Goal: Task Accomplishment & Management: Manage account settings

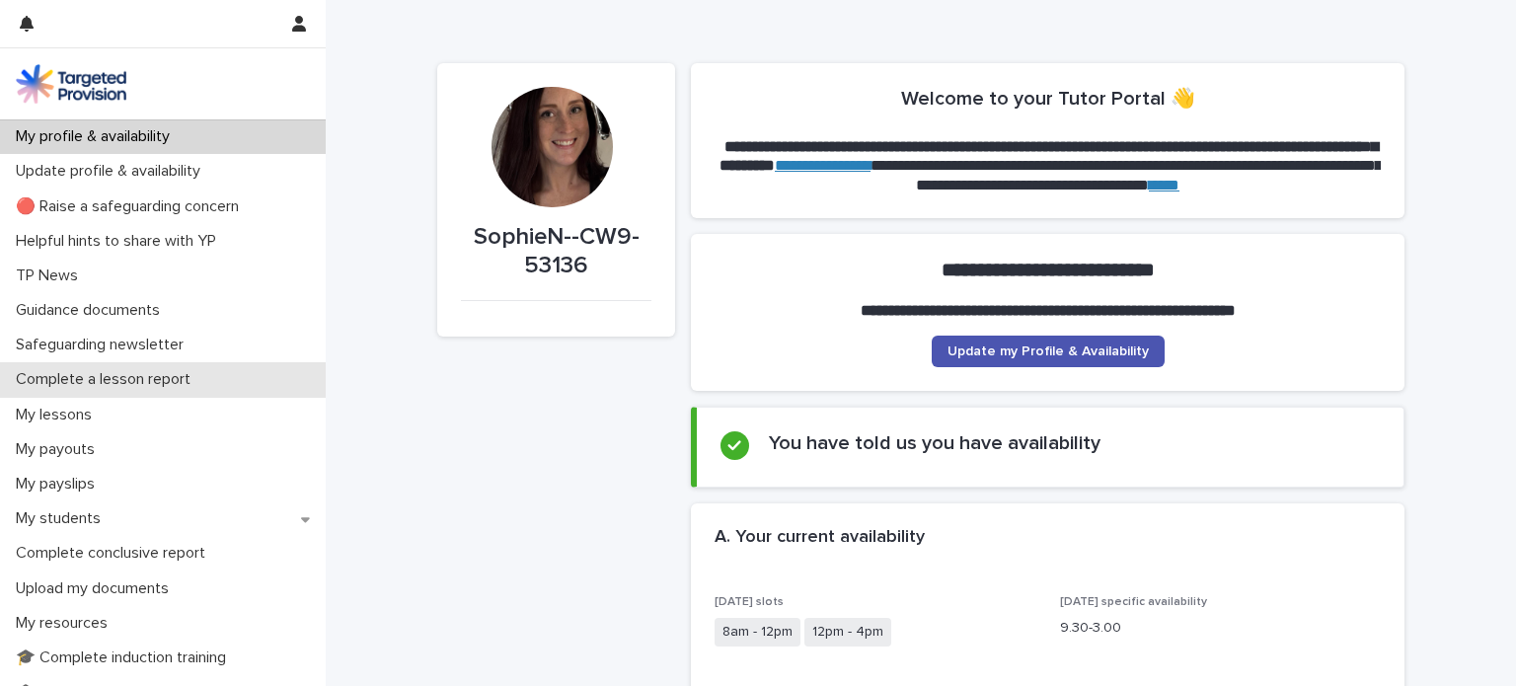
click at [121, 375] on p "Complete a lesson report" at bounding box center [107, 379] width 198 height 19
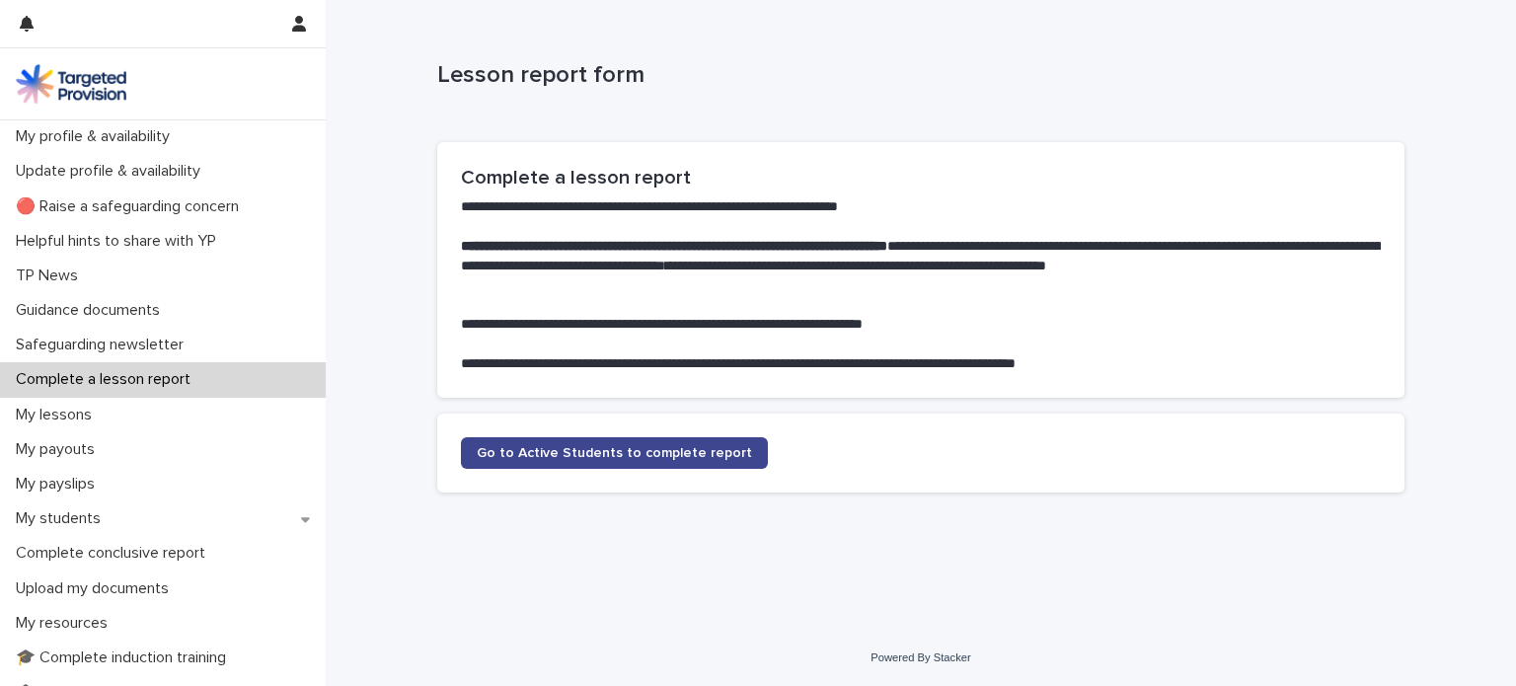
click at [632, 450] on span "Go to Active Students to complete report" at bounding box center [614, 453] width 275 height 14
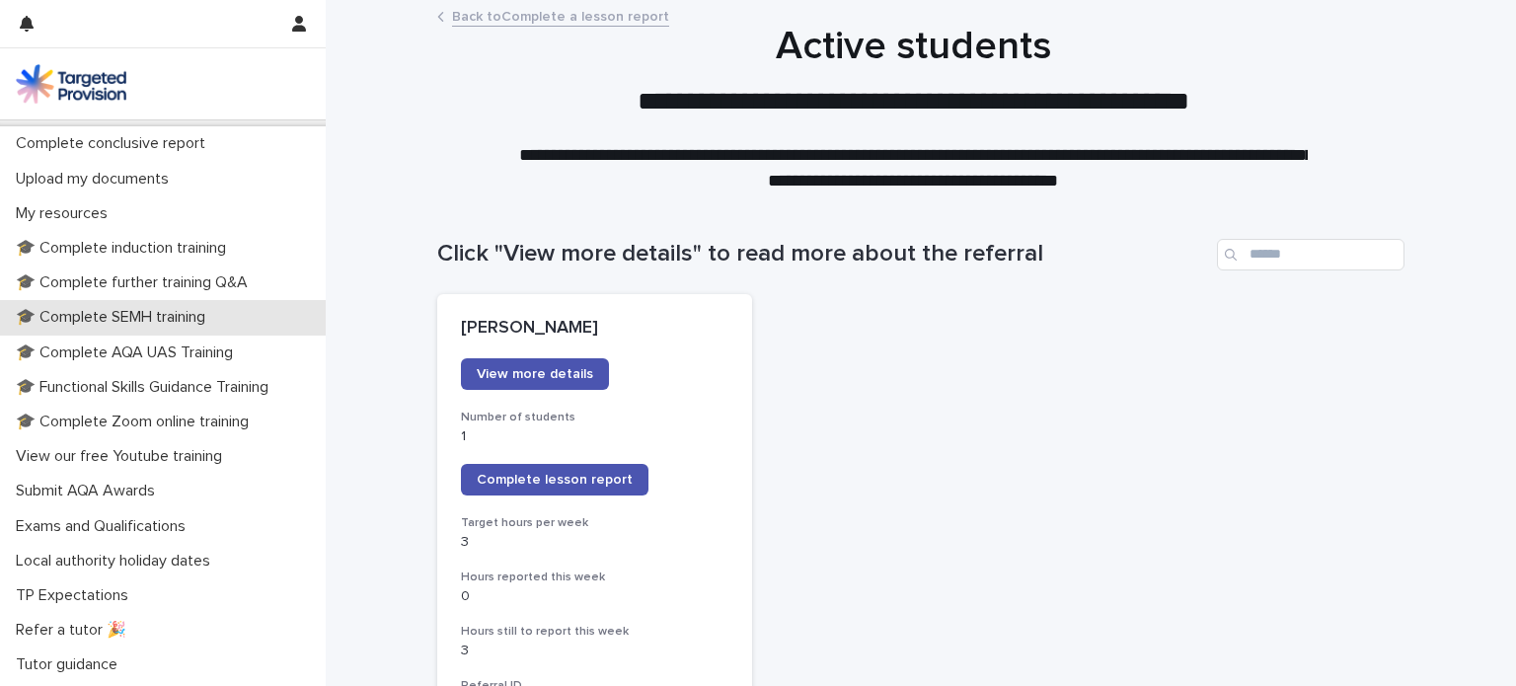
scroll to position [579, 0]
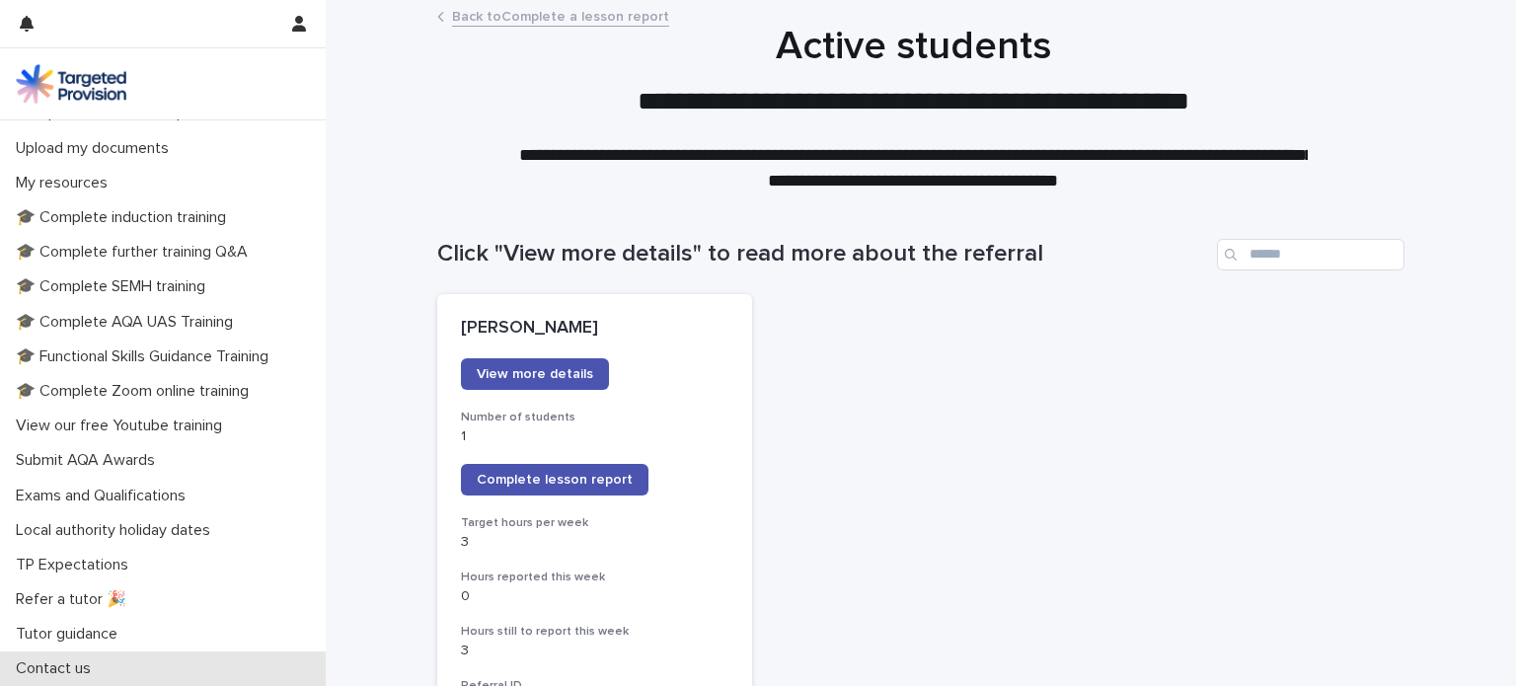
click at [55, 665] on p "Contact us" at bounding box center [57, 668] width 99 height 19
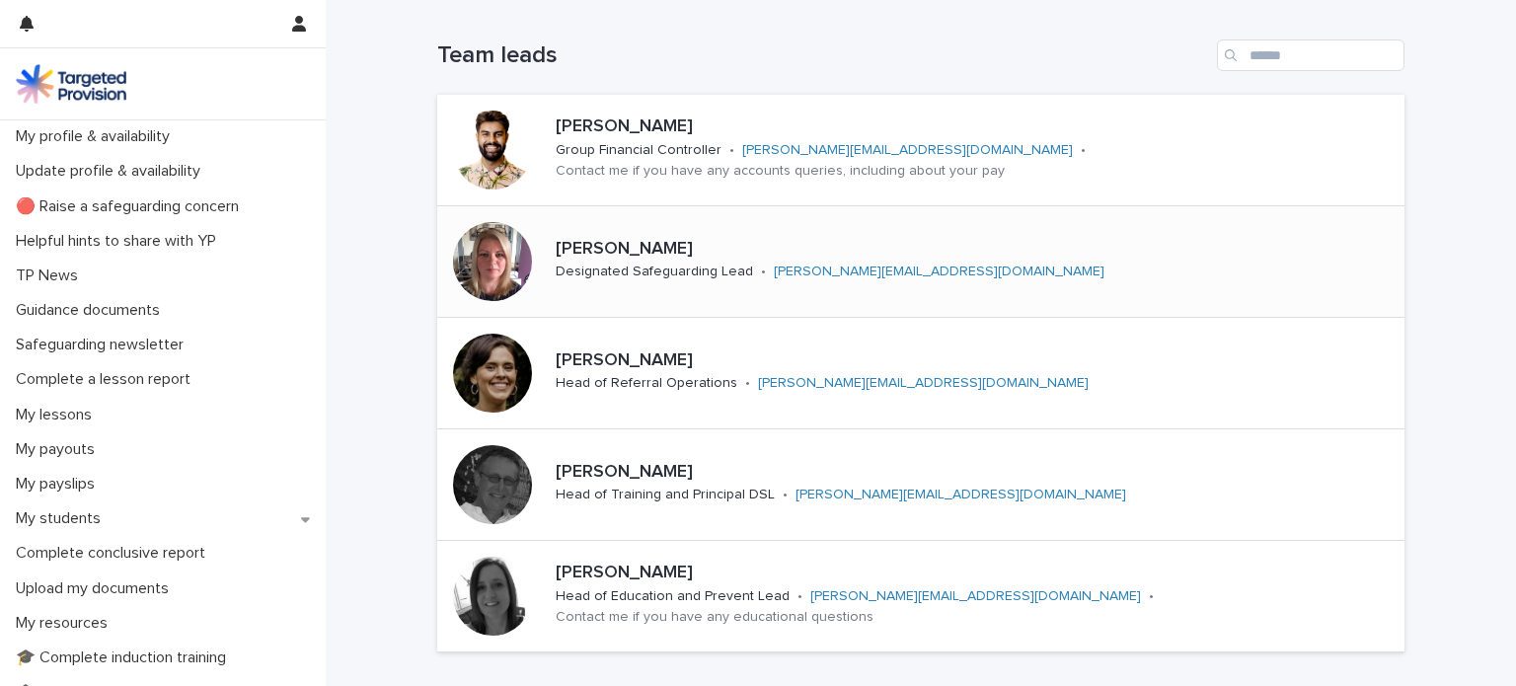
scroll to position [296, 0]
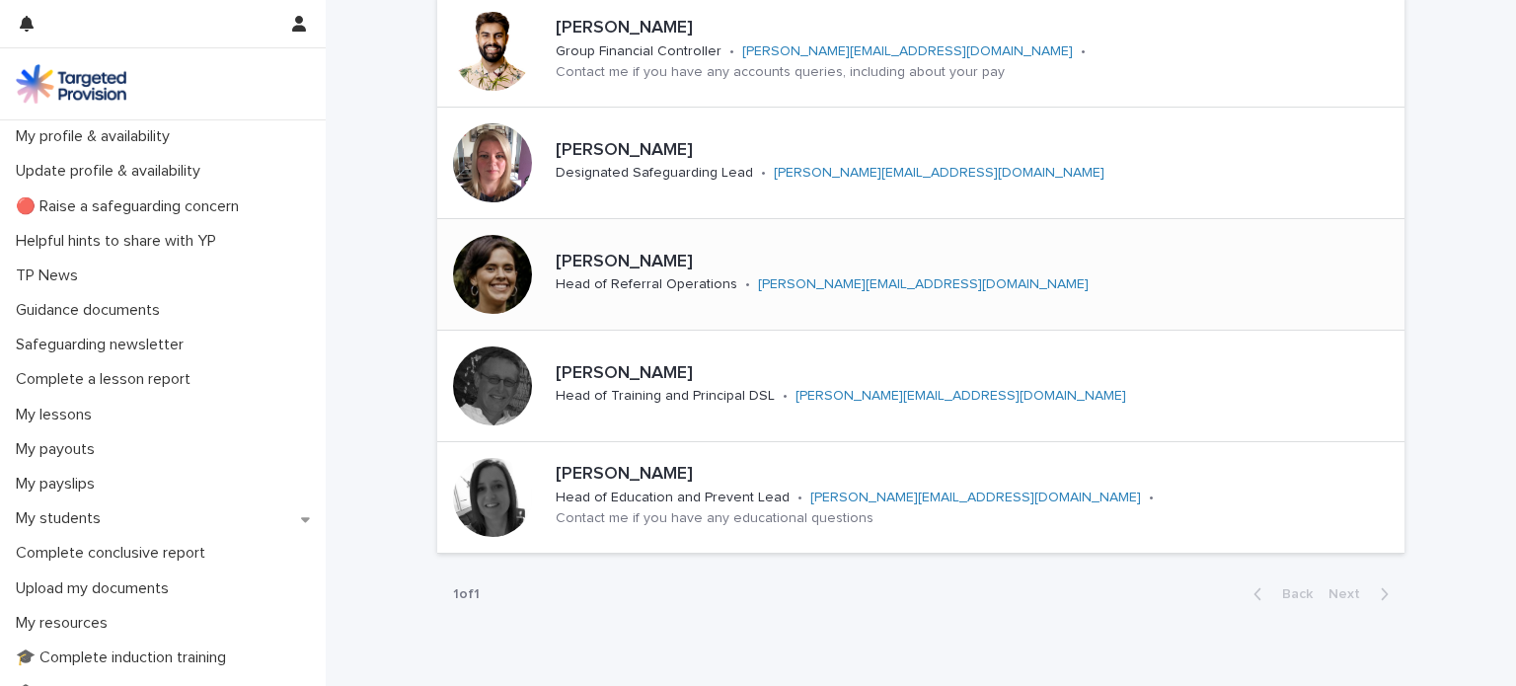
click at [853, 278] on link "[PERSON_NAME][EMAIL_ADDRESS][DOMAIN_NAME]" at bounding box center [923, 284] width 331 height 14
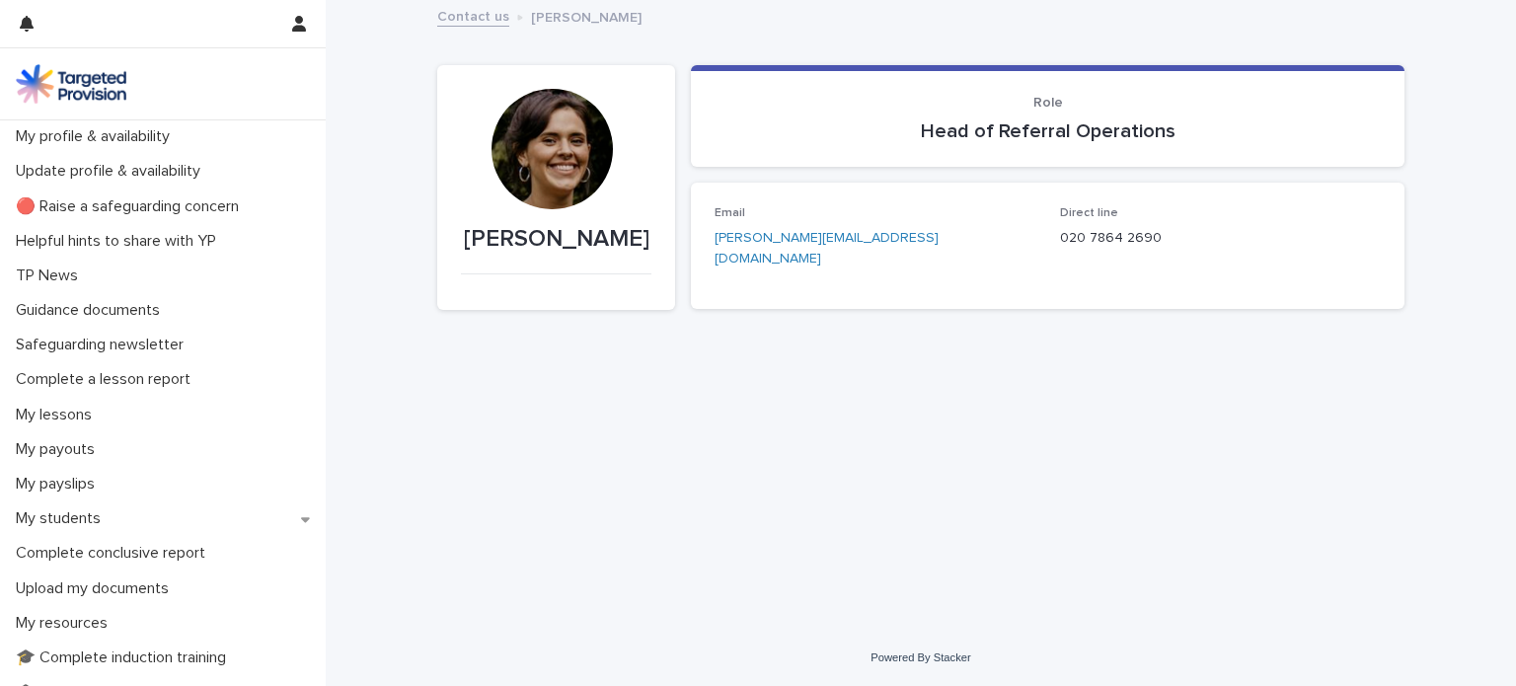
click at [472, 12] on link "Contact us" at bounding box center [473, 15] width 72 height 23
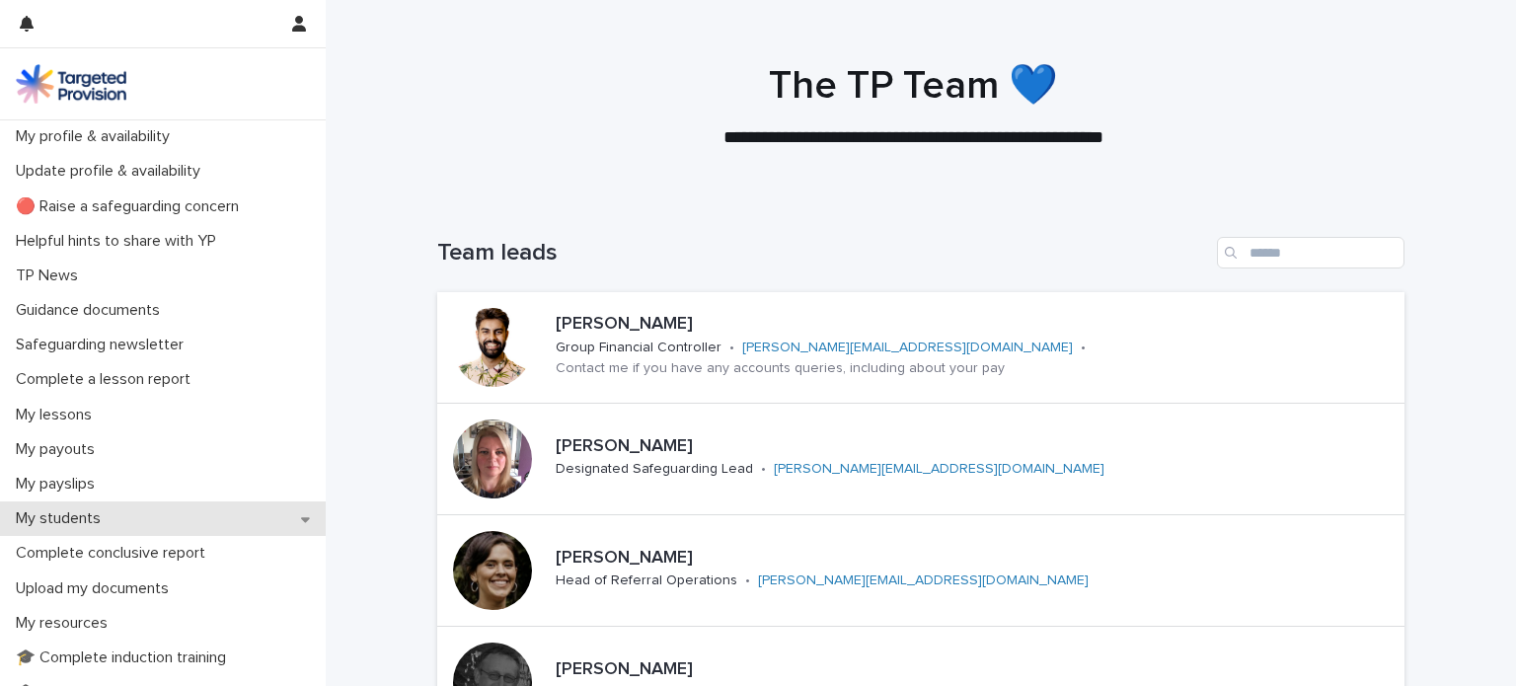
click at [101, 509] on p "My students" at bounding box center [62, 518] width 109 height 19
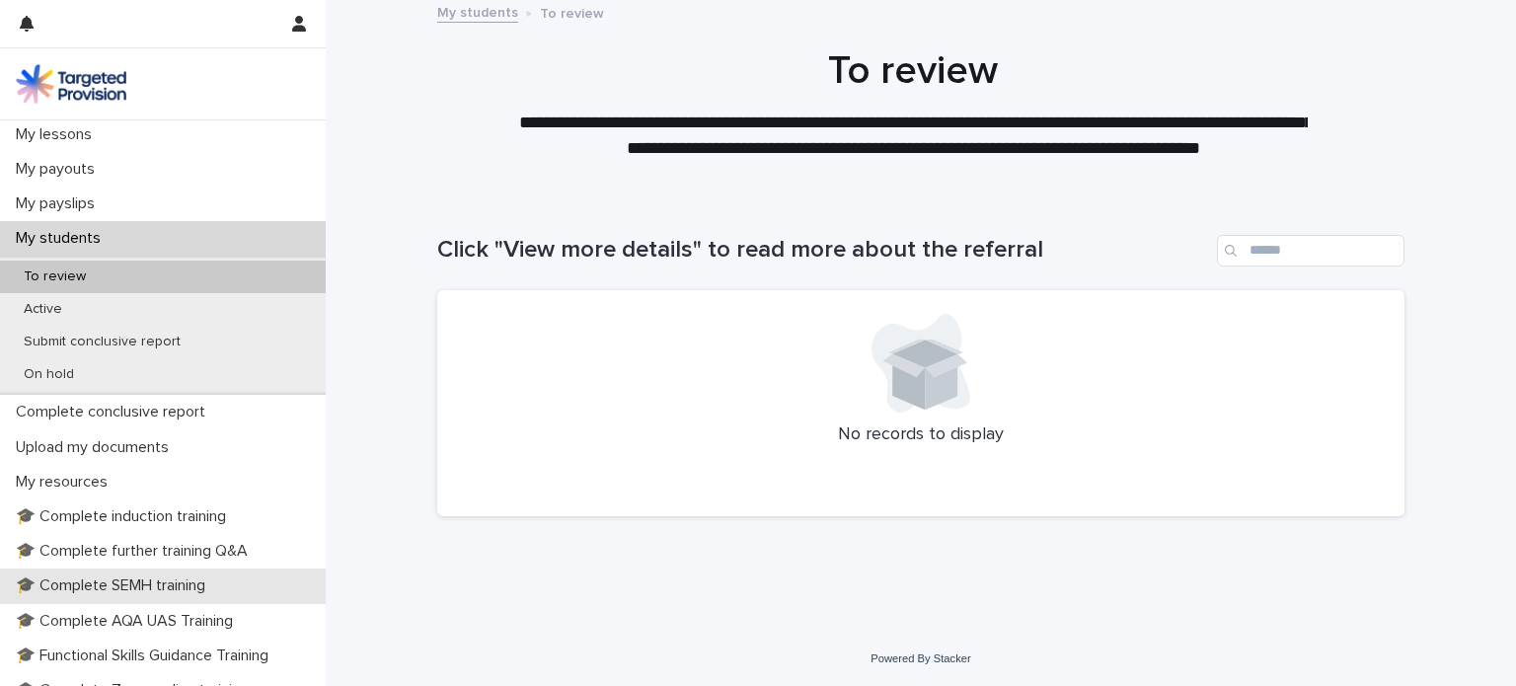
scroll to position [296, 0]
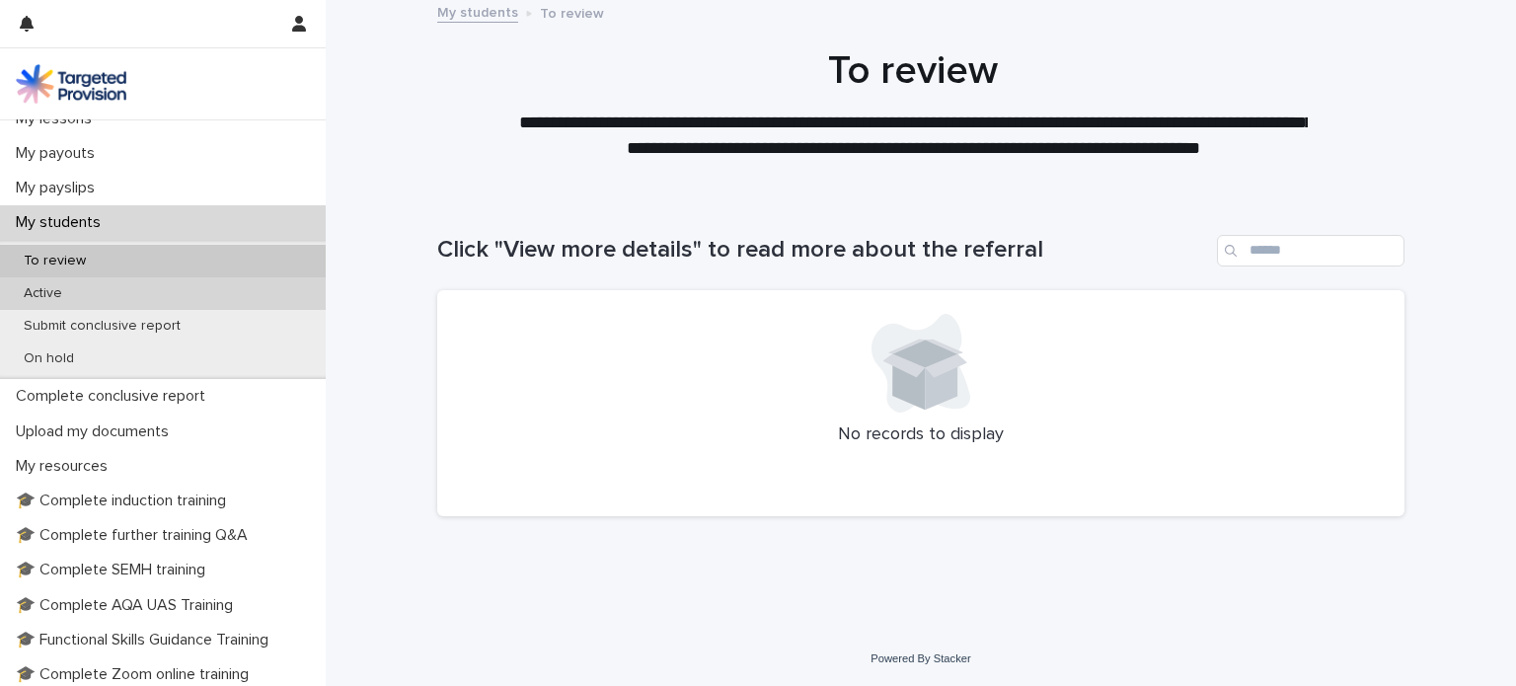
click at [90, 297] on div "Active" at bounding box center [163, 293] width 326 height 33
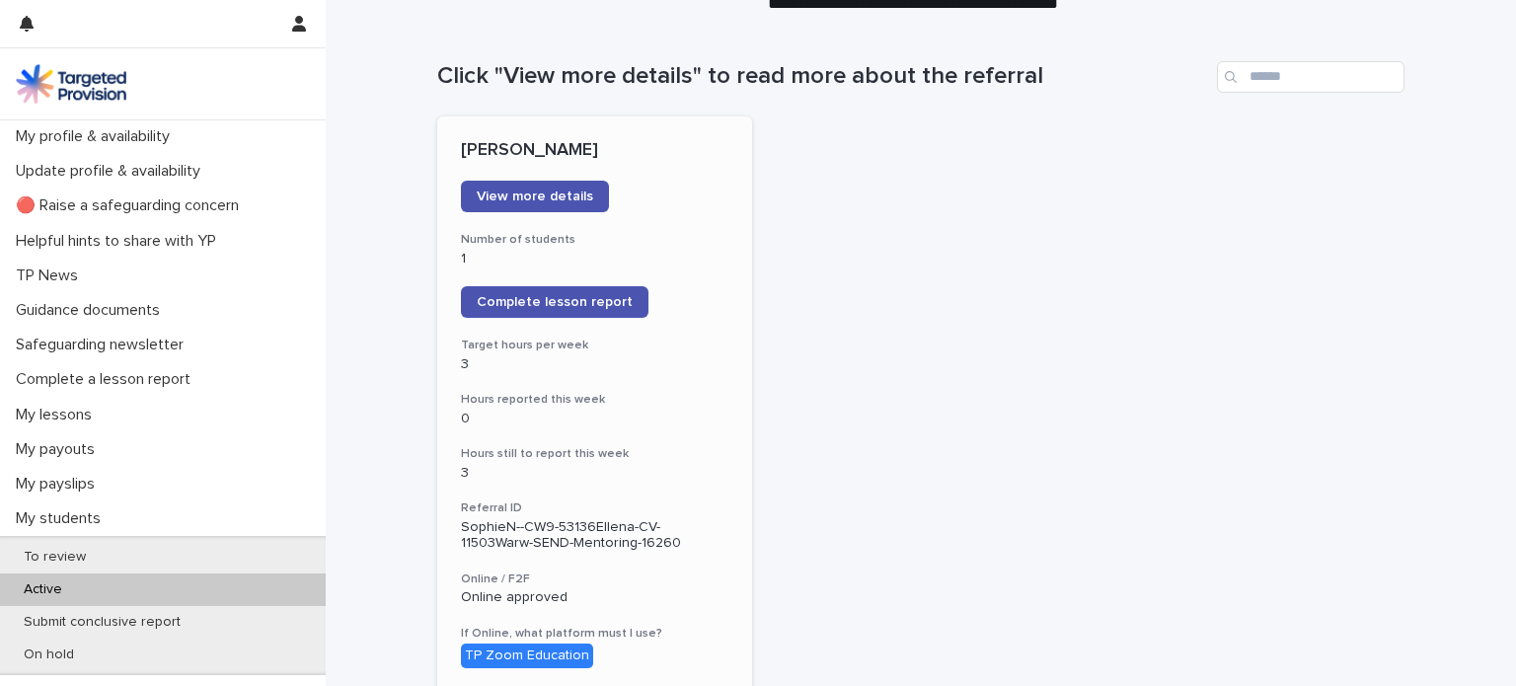
scroll to position [99, 0]
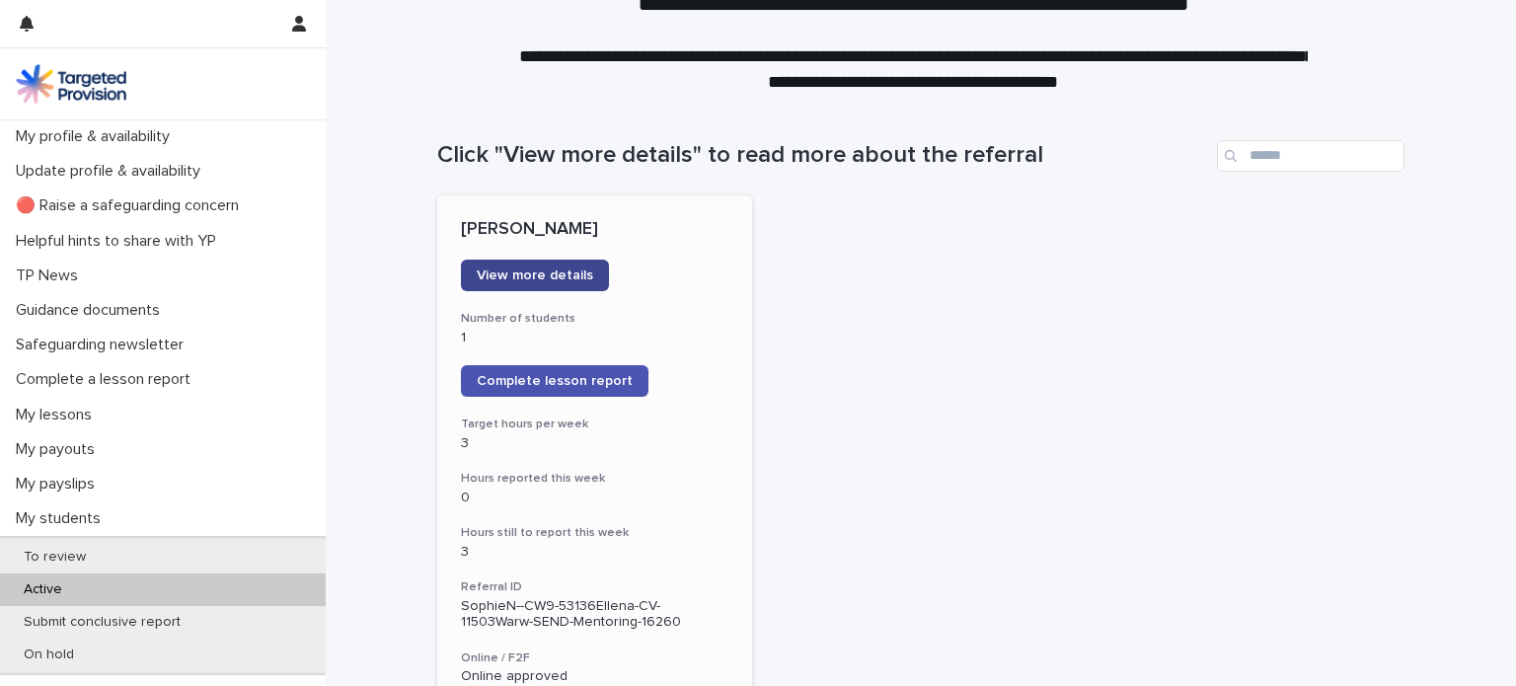
click at [553, 279] on span "View more details" at bounding box center [535, 275] width 116 height 14
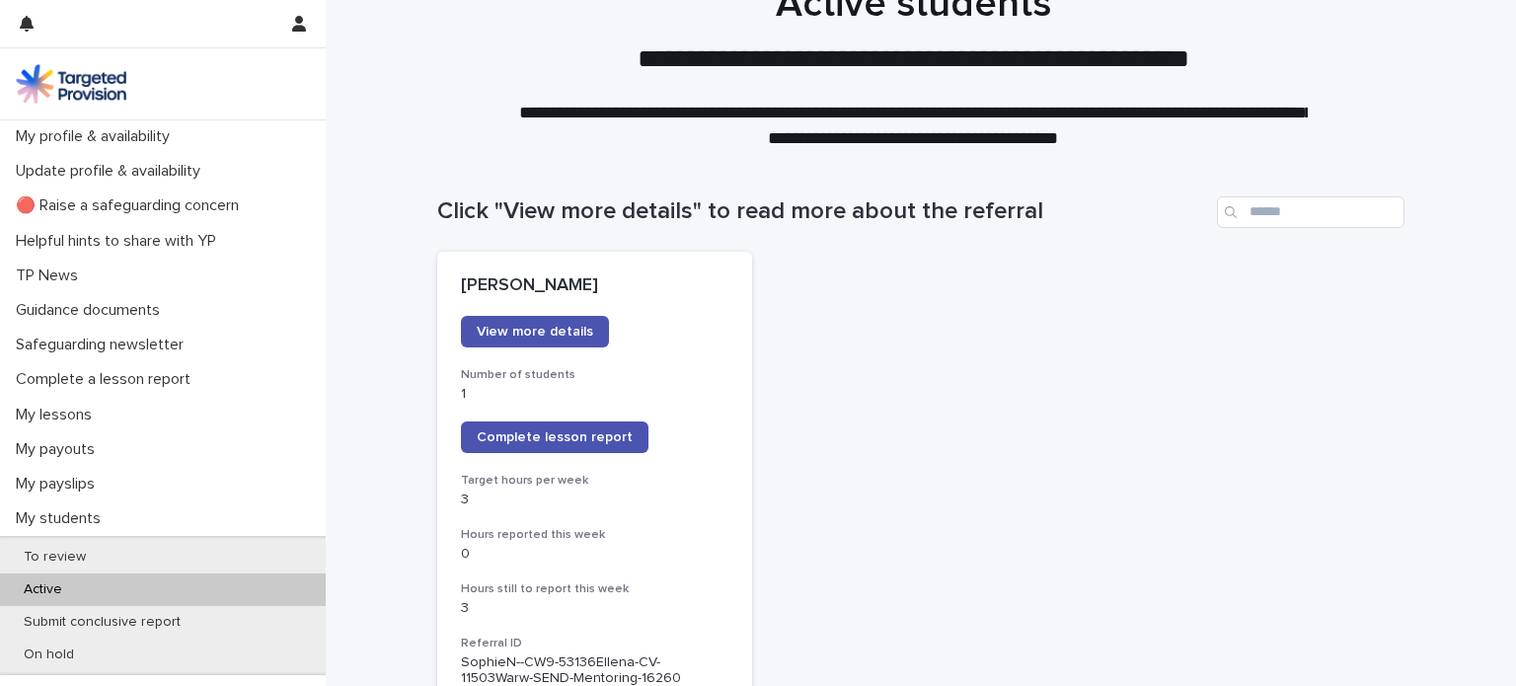
scroll to position [38, 0]
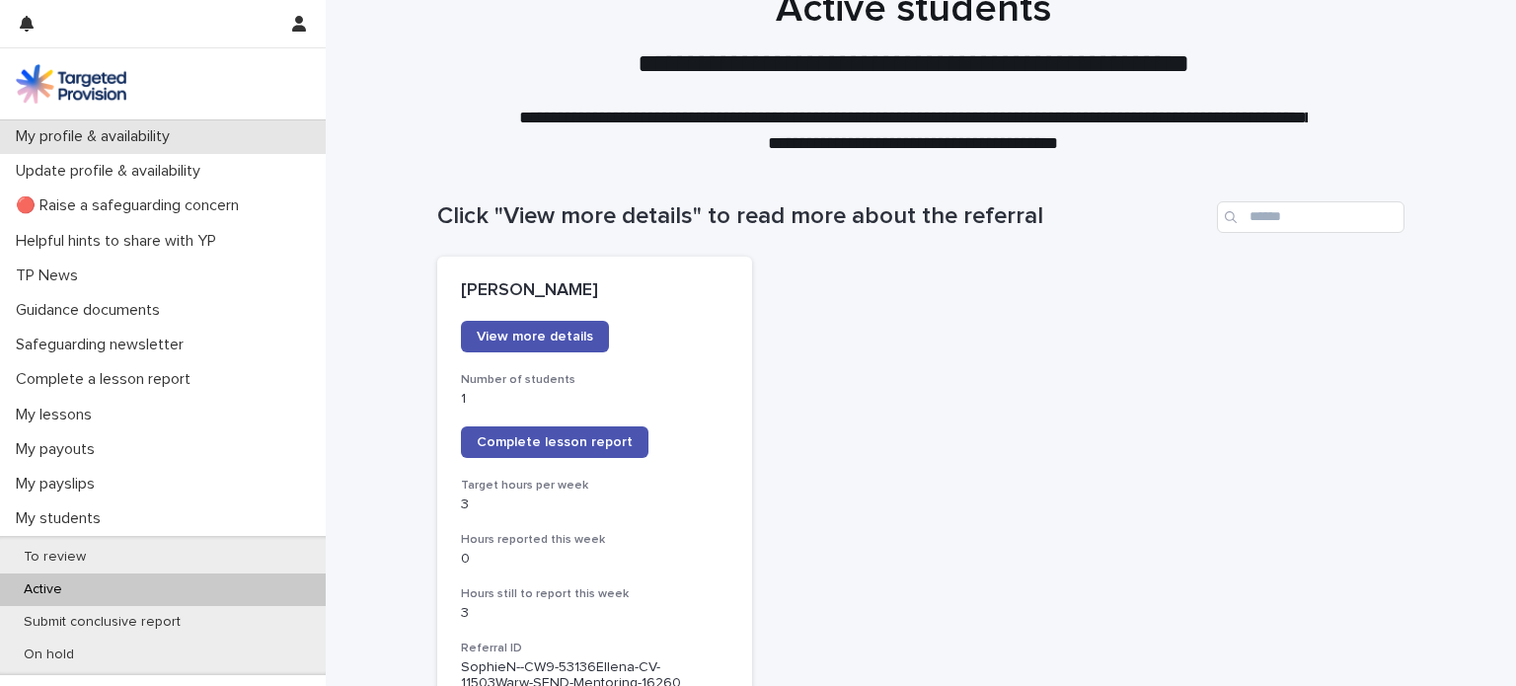
click at [114, 141] on p "My profile & availability" at bounding box center [97, 136] width 178 height 19
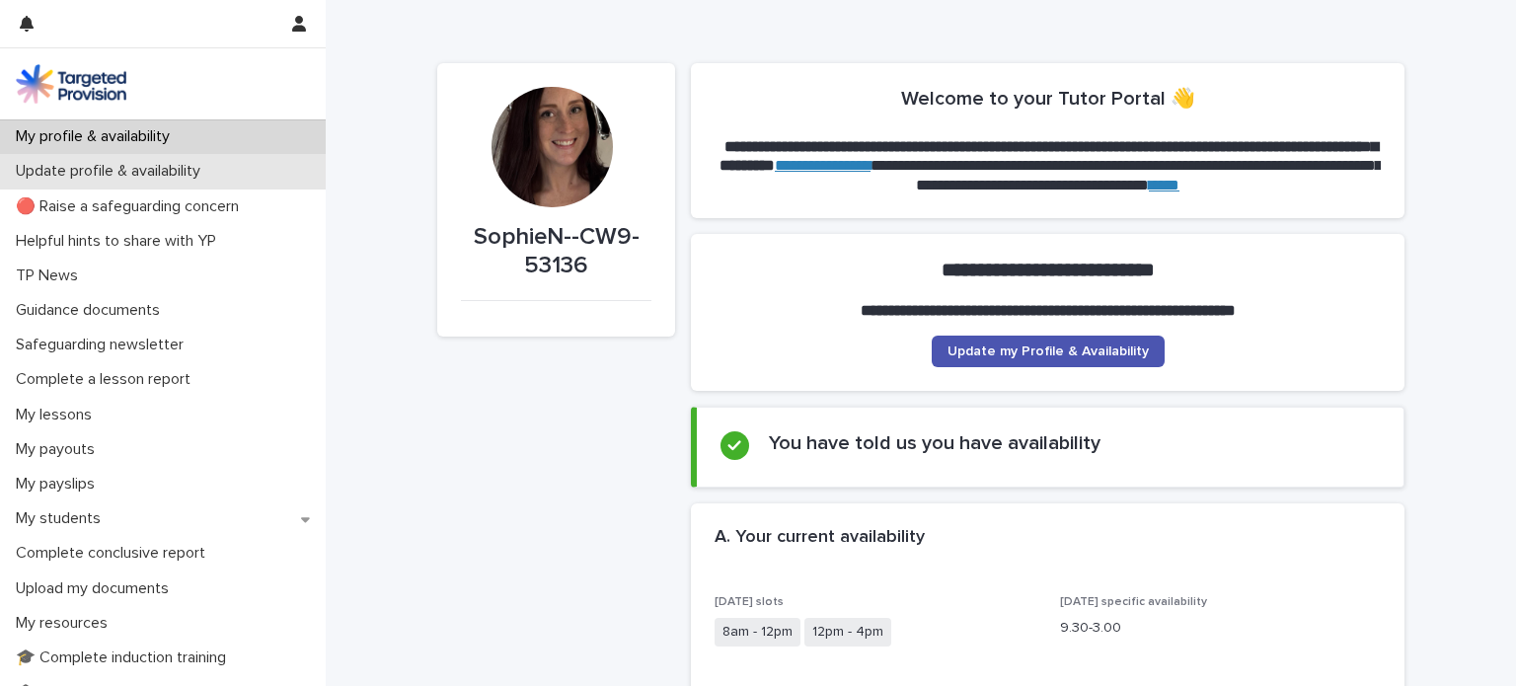
click at [171, 172] on p "Update profile & availability" at bounding box center [112, 171] width 208 height 19
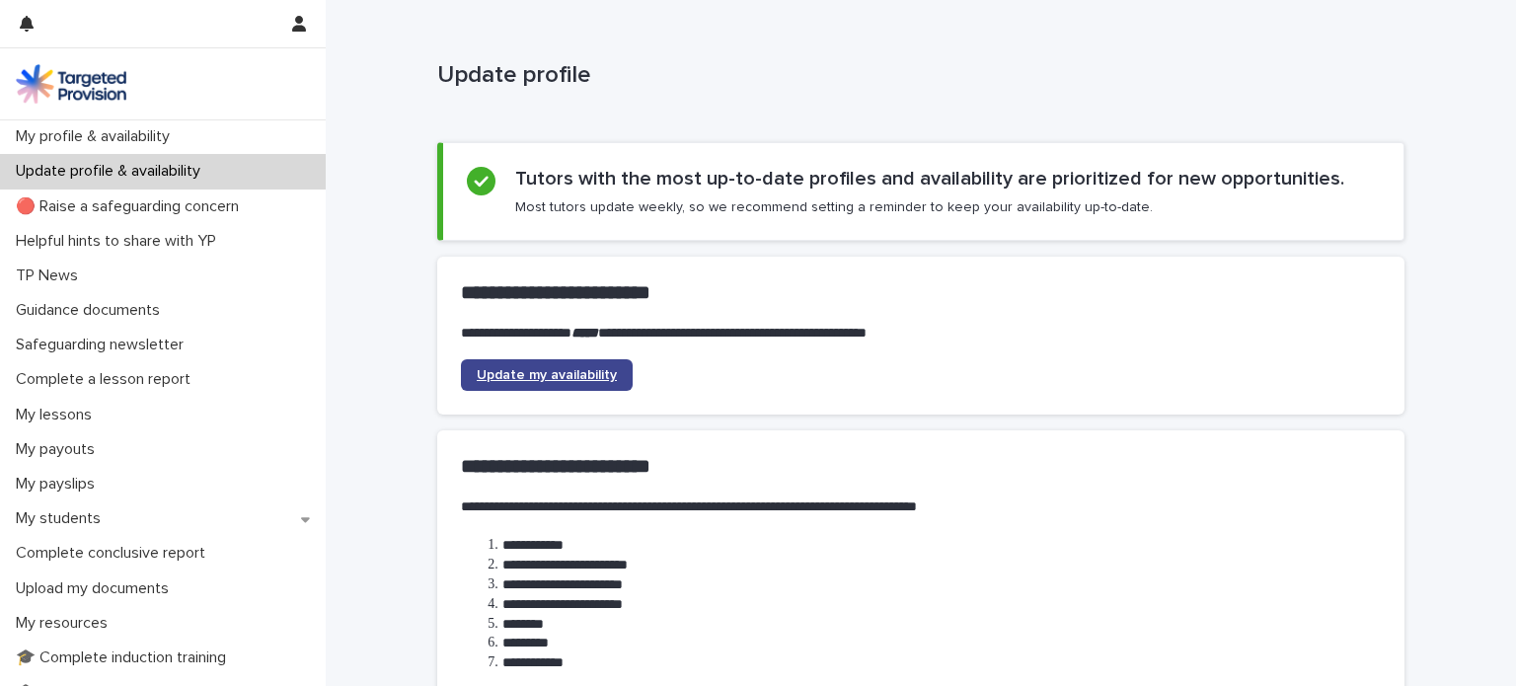
click at [569, 368] on span "Update my availability" at bounding box center [547, 375] width 140 height 14
